Goal: Check status: Check status

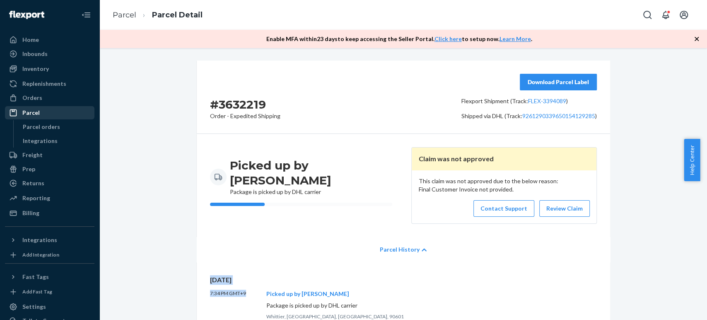
click at [38, 112] on div "Parcel" at bounding box center [30, 112] width 17 height 8
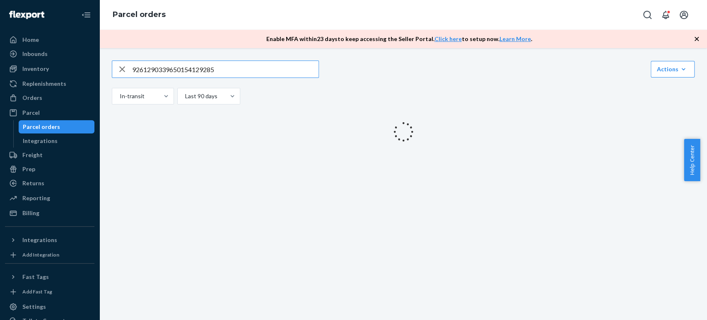
click at [183, 72] on input "9261290339650154129285" at bounding box center [225, 69] width 186 height 17
drag, startPoint x: 183, startPoint y: 71, endPoint x: 187, endPoint y: 69, distance: 4.5
click at [184, 71] on input "9261290339650154129285" at bounding box center [225, 69] width 186 height 17
type input "9434636207584275236503"
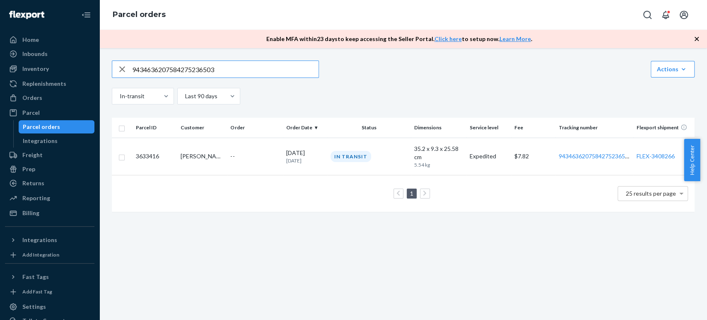
click at [333, 144] on td "In Transit" at bounding box center [369, 155] width 84 height 37
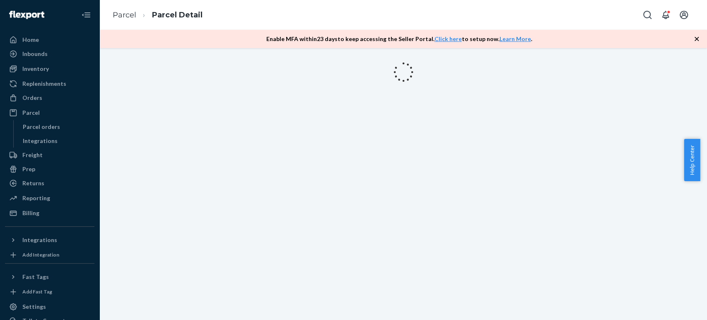
drag, startPoint x: 335, startPoint y: 142, endPoint x: 250, endPoint y: 144, distance: 85.3
click at [250, 144] on div at bounding box center [402, 184] width 607 height 272
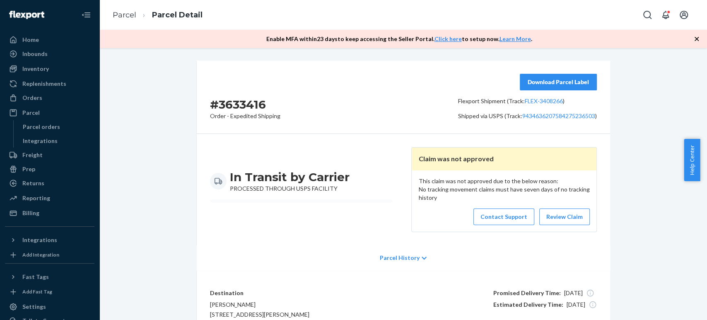
click at [409, 260] on p "Parcel History" at bounding box center [400, 257] width 40 height 8
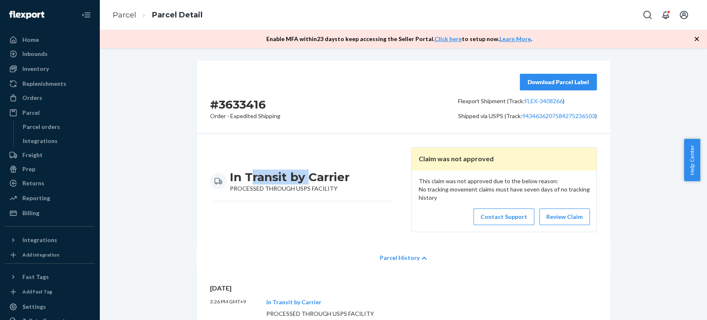
drag, startPoint x: 245, startPoint y: 163, endPoint x: 340, endPoint y: 180, distance: 96.6
click at [340, 180] on div "In Transit by Carrier PROCESSED THROUGH USPS FACILITY Claim was not approved Th…" at bounding box center [403, 189] width 413 height 111
click at [496, 221] on link "Contact Support" at bounding box center [503, 216] width 61 height 17
